Goal: Transaction & Acquisition: Obtain resource

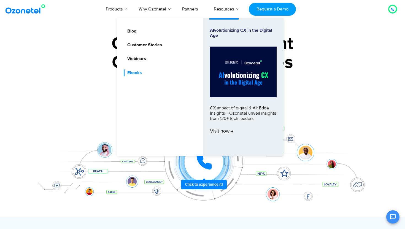
click at [132, 73] on link "Ebooks" at bounding box center [133, 72] width 19 height 7
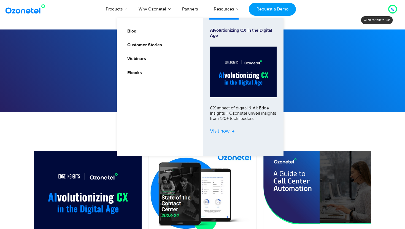
click at [229, 130] on span "Visit now" at bounding box center [222, 131] width 25 height 6
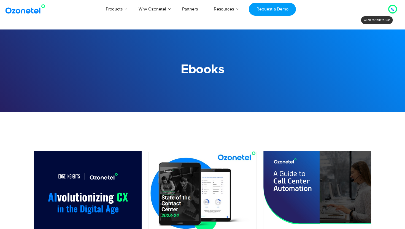
click at [341, 6] on div "Products AI & CX Voice AI Agents Agent Assist Voice of Customer Quality Audits …" at bounding box center [235, 9] width 331 height 18
click at [337, 72] on h1 "Ebooks" at bounding box center [202, 69] width 345 height 15
